Goal: Information Seeking & Learning: Learn about a topic

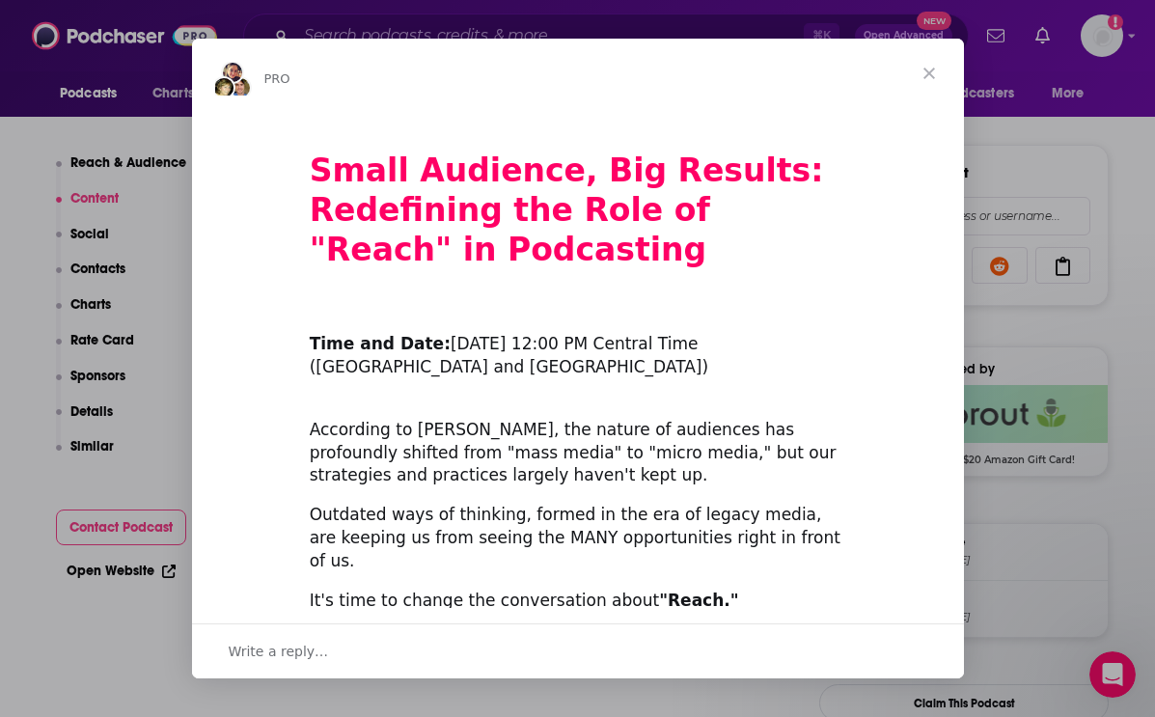
click at [937, 68] on span "Close" at bounding box center [928, 73] width 69 height 69
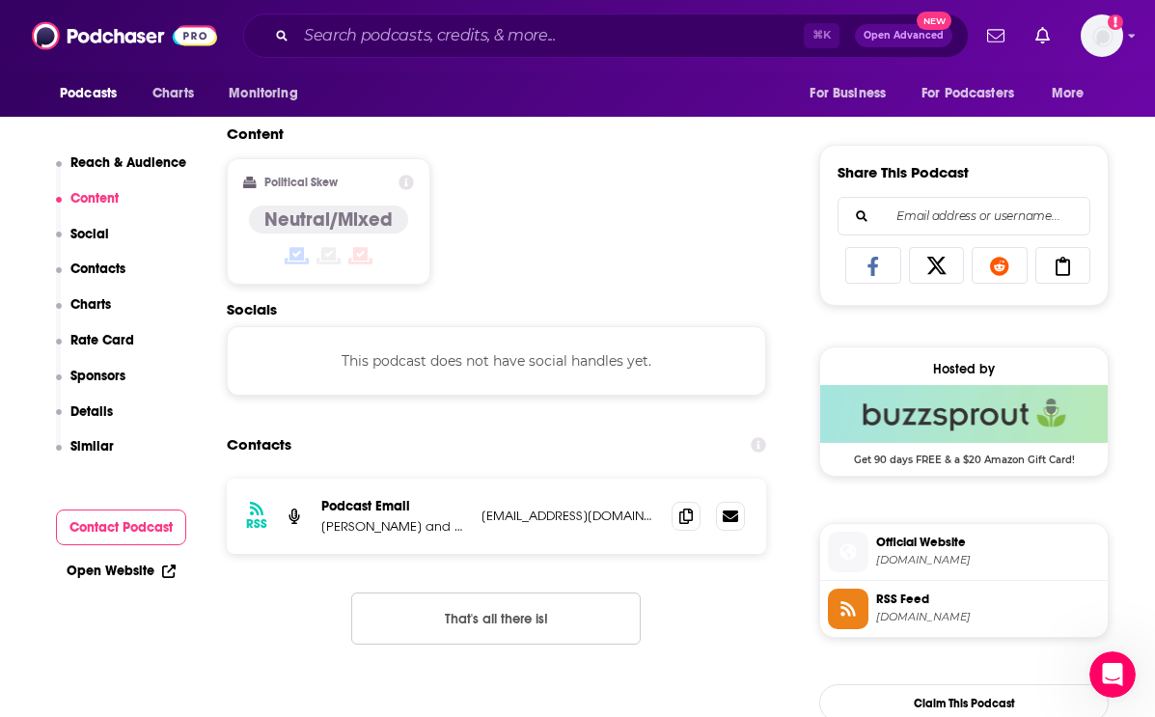
drag, startPoint x: 561, startPoint y: 62, endPoint x: 551, endPoint y: 49, distance: 15.8
click at [560, 62] on div "Podcasts Charts Monitoring ⌘ K Open Advanced New For Business For Podcasters Mo…" at bounding box center [577, 35] width 1155 height 71
click at [551, 49] on input "Search podcasts, credits, & more..." at bounding box center [550, 35] width 508 height 31
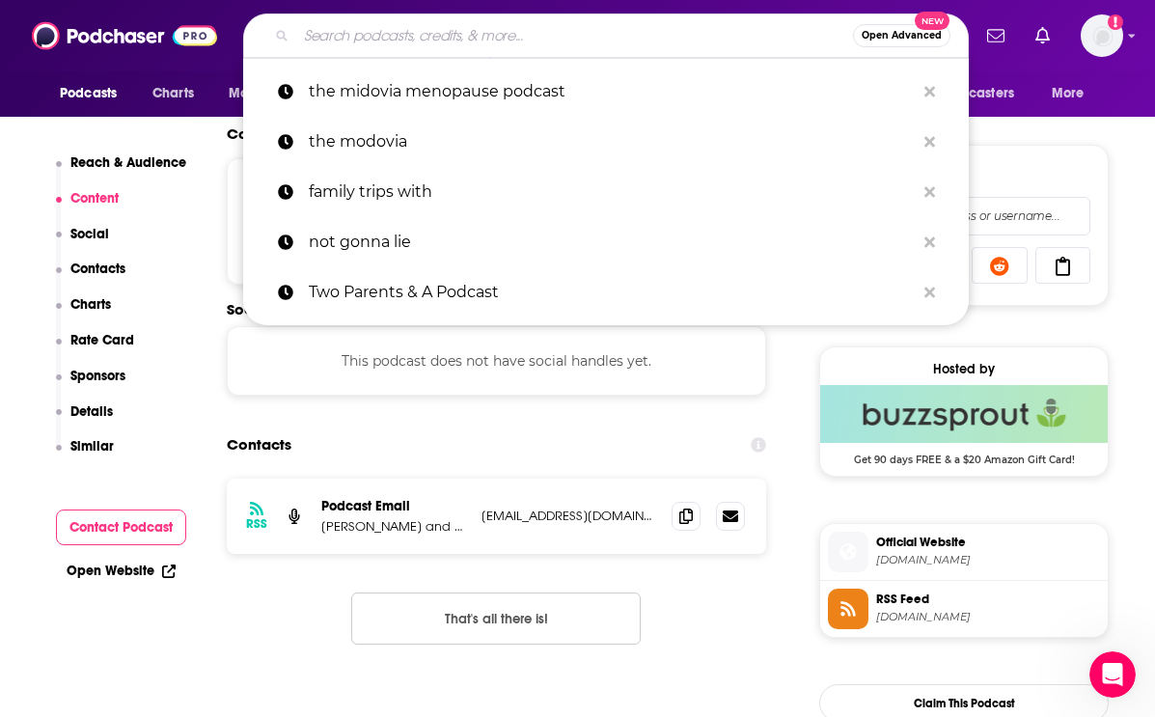
paste input "Unconditional with [PERSON_NAME] Podcast"
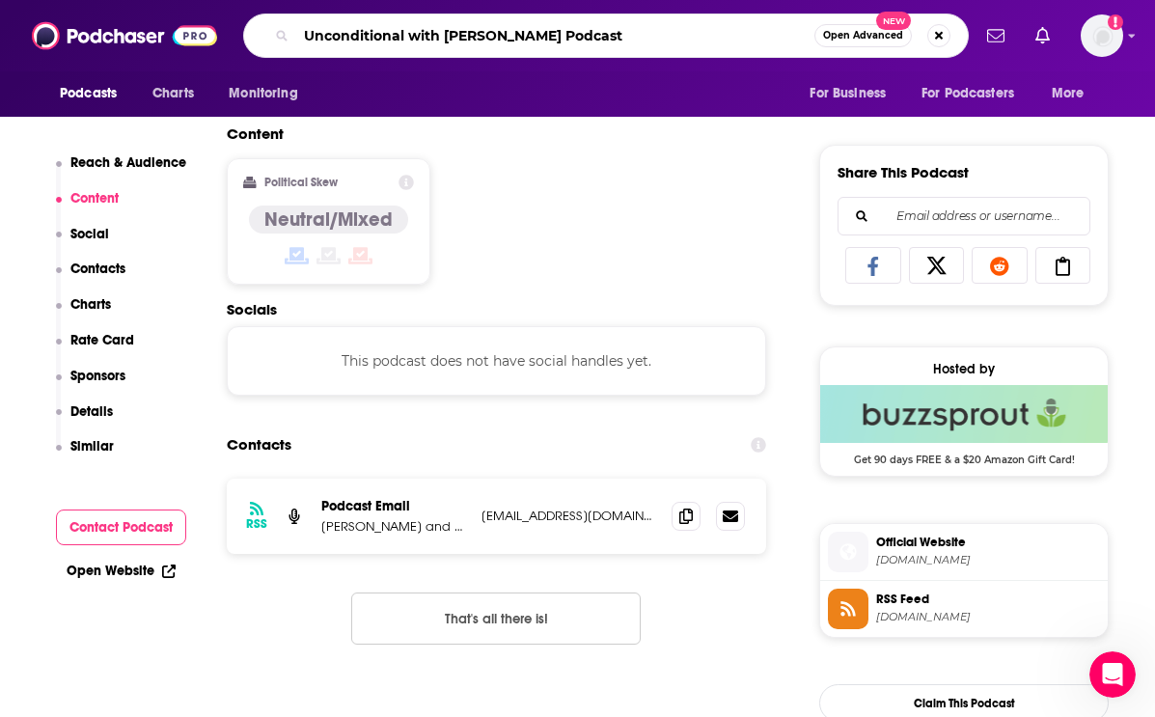
click at [593, 40] on input "Unconditional with [PERSON_NAME] Podcast" at bounding box center [555, 35] width 518 height 31
click at [592, 41] on input "Unconditional with [PERSON_NAME] Podcast" at bounding box center [555, 35] width 518 height 31
click at [592, 40] on input "Unconditional with [PERSON_NAME] Podcast" at bounding box center [555, 35] width 518 height 31
click at [592, 41] on input "Unconditional with [PERSON_NAME] Podcast" at bounding box center [555, 35] width 518 height 31
type input "Unconditional with [PERSON_NAME]"
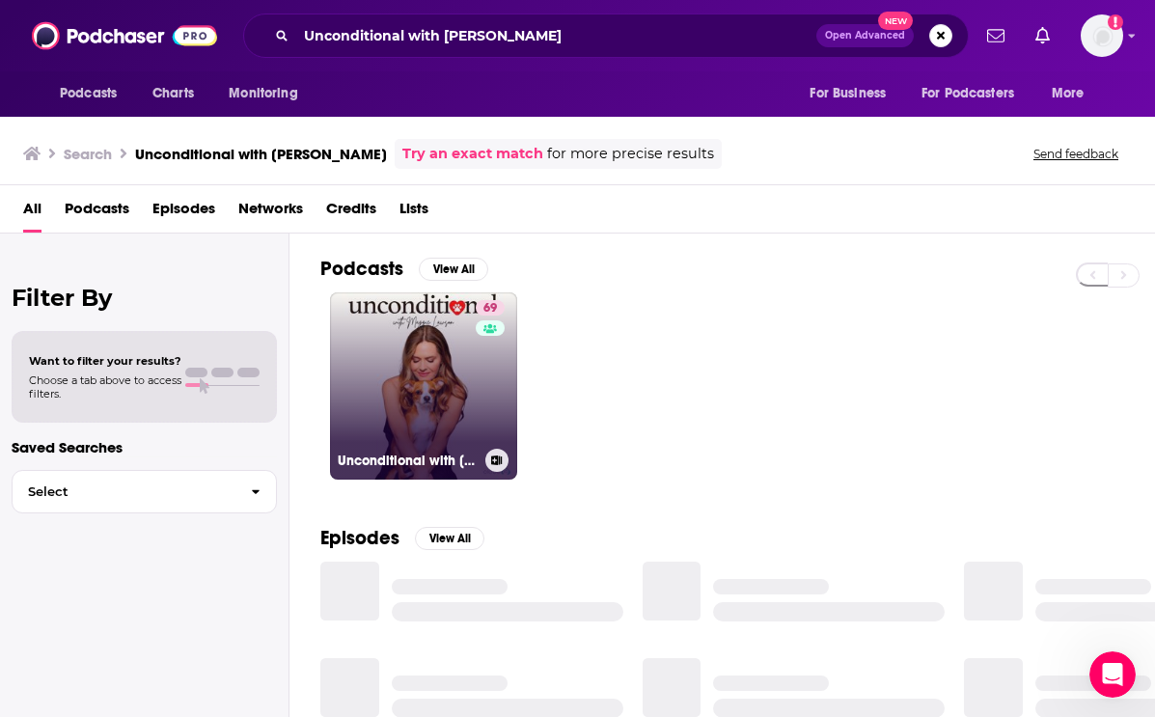
click at [390, 379] on link "69 Unconditional with [PERSON_NAME]" at bounding box center [423, 385] width 187 height 187
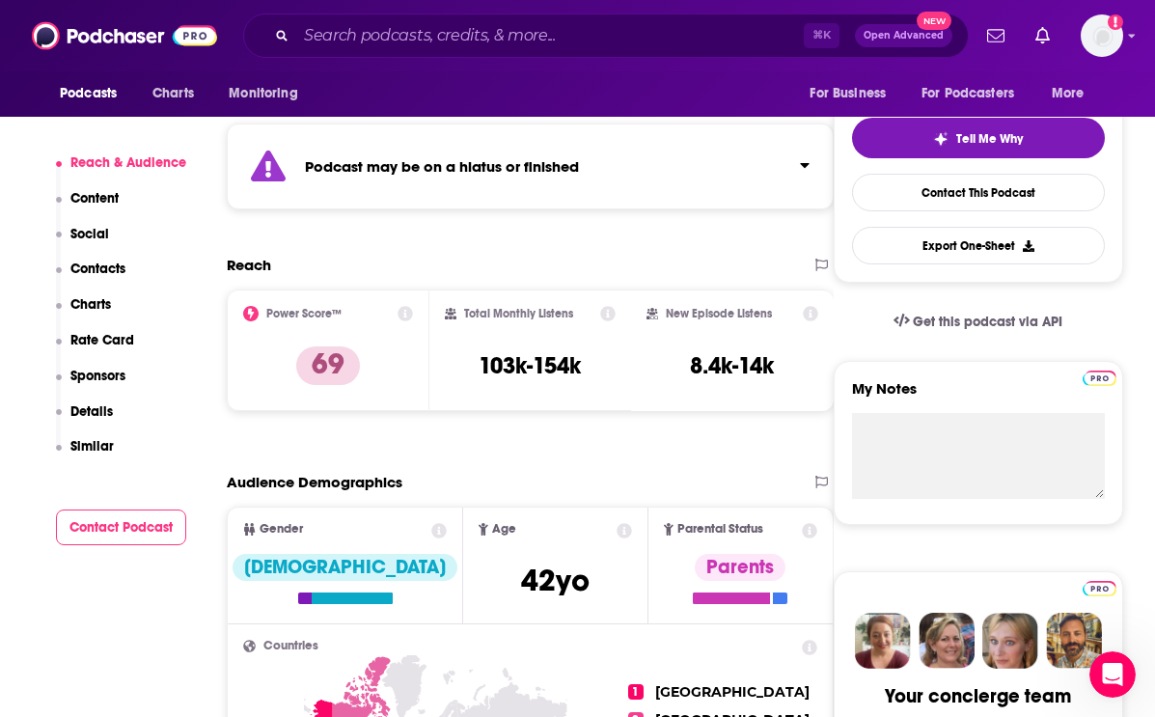
scroll to position [571, 0]
